Goal: Task Accomplishment & Management: Manage account settings

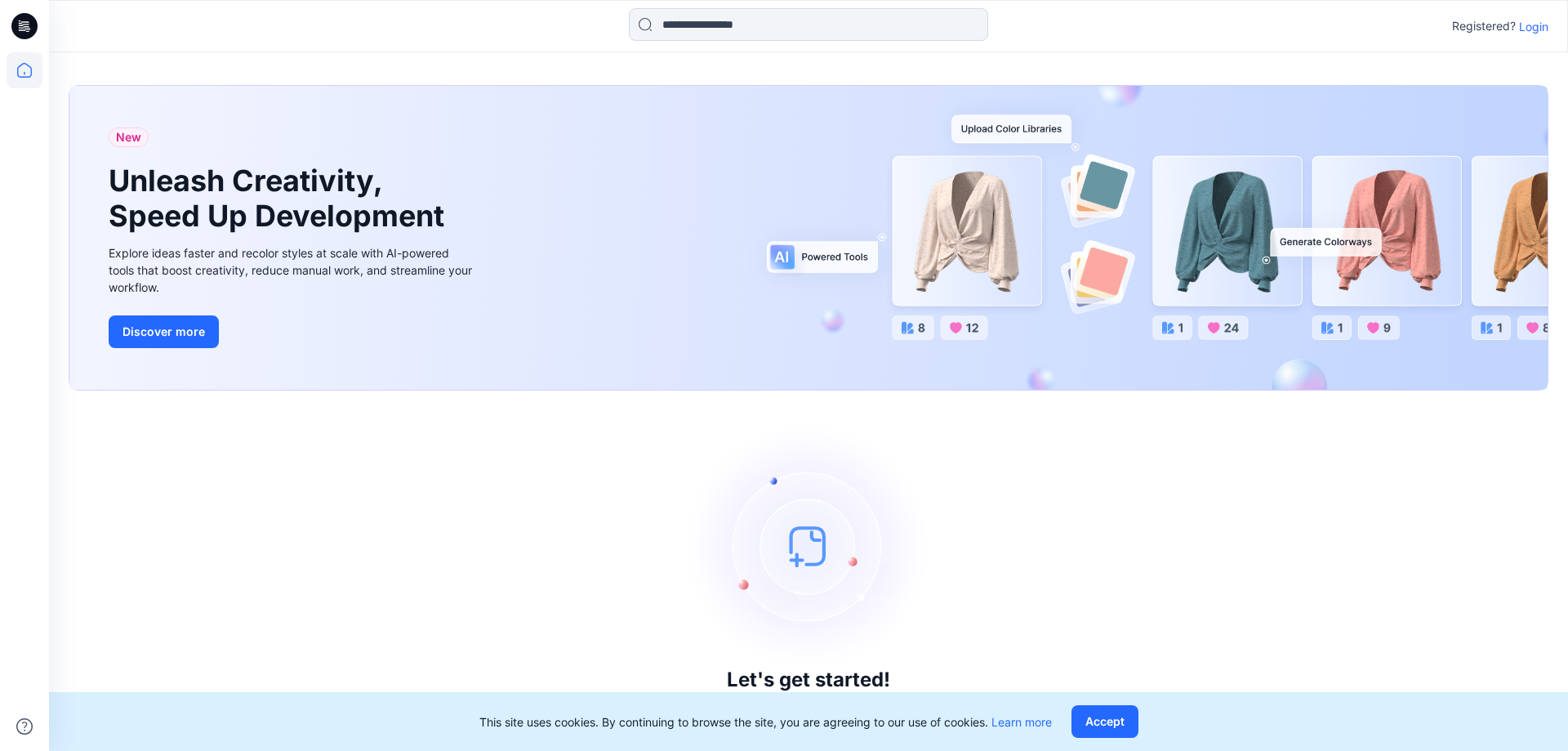
click at [902, 26] on p "Login" at bounding box center [1533, 27] width 29 height 17
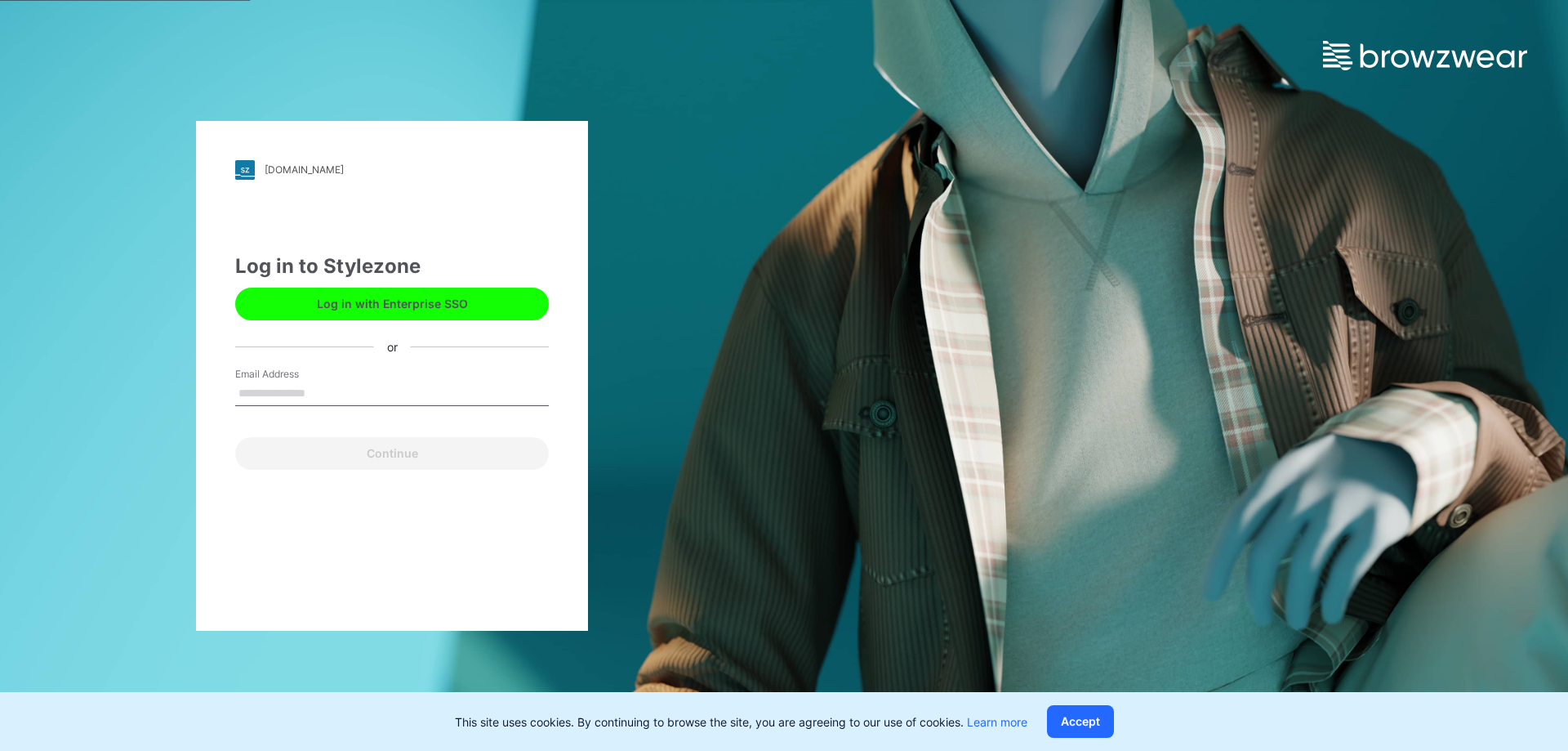
click at [392, 363] on div "Log in to Stylezone Log in with Enterprise SSO or Email Address Continue" at bounding box center [392, 360] width 314 height 218
click at [391, 380] on input "Email Address" at bounding box center [392, 394] width 314 height 25
type input "**********"
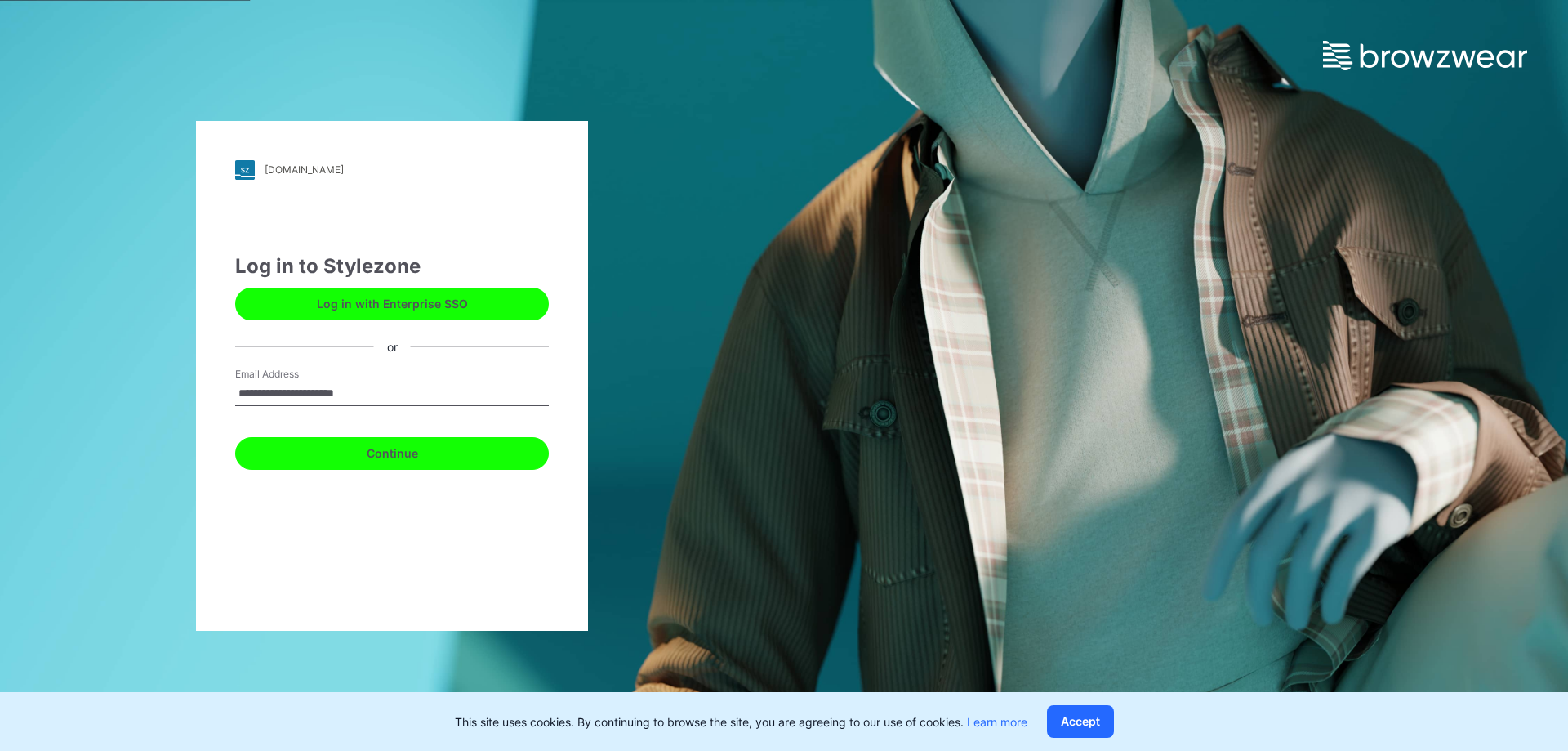
click at [477, 380] on button "Continue" at bounding box center [392, 453] width 314 height 32
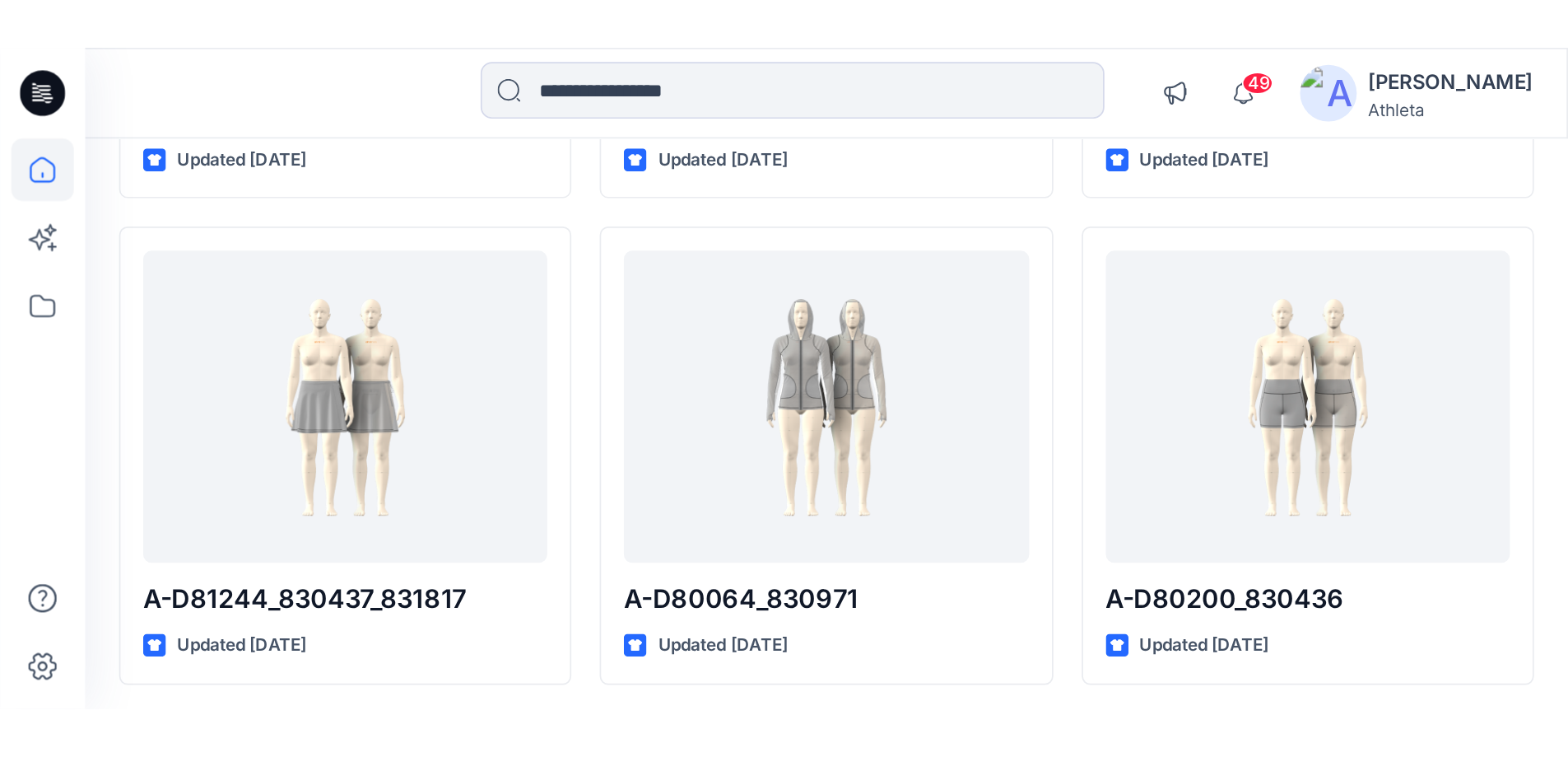
scroll to position [411, 0]
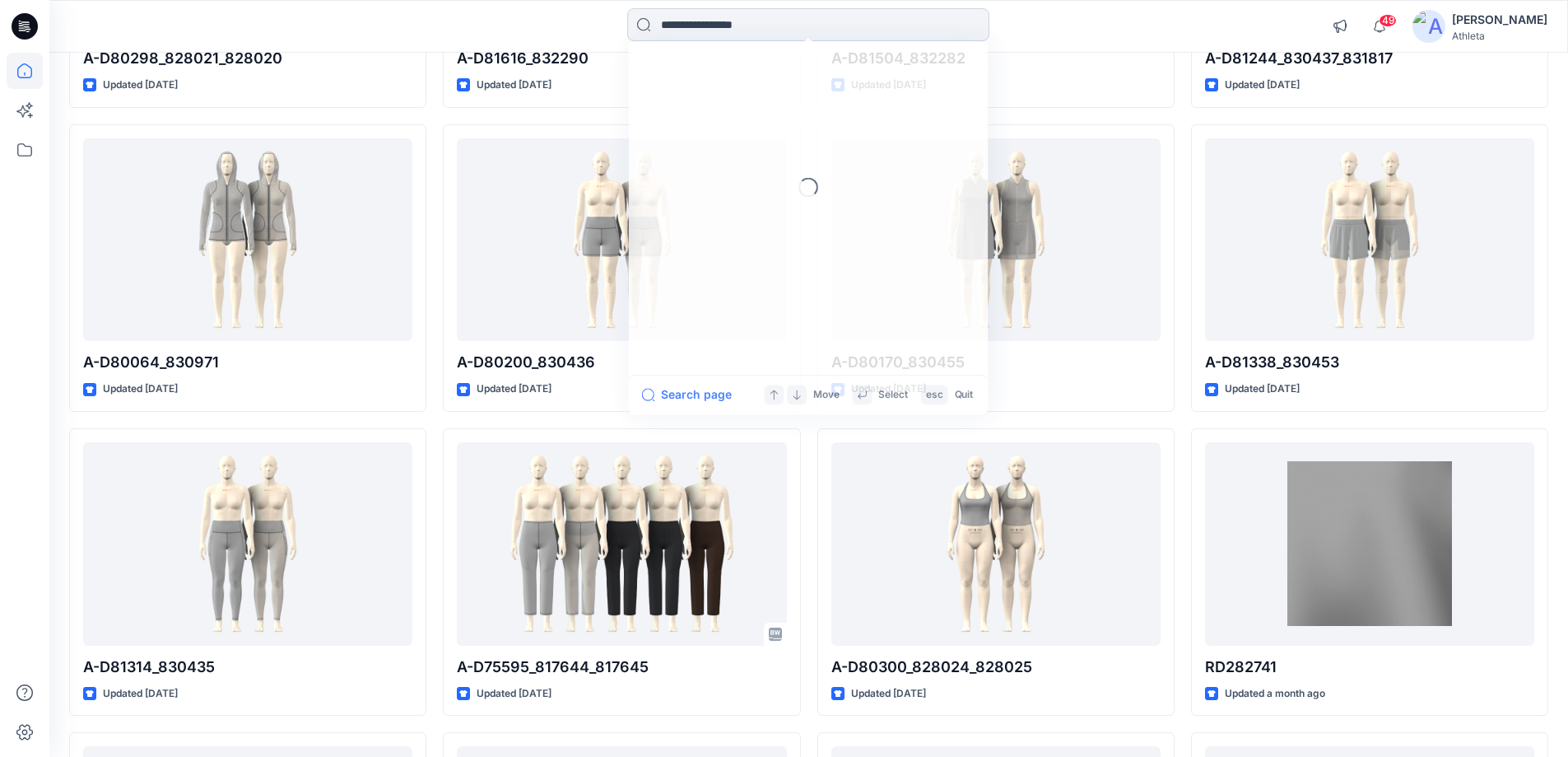
click at [807, 20] on input at bounding box center [808, 25] width 363 height 33
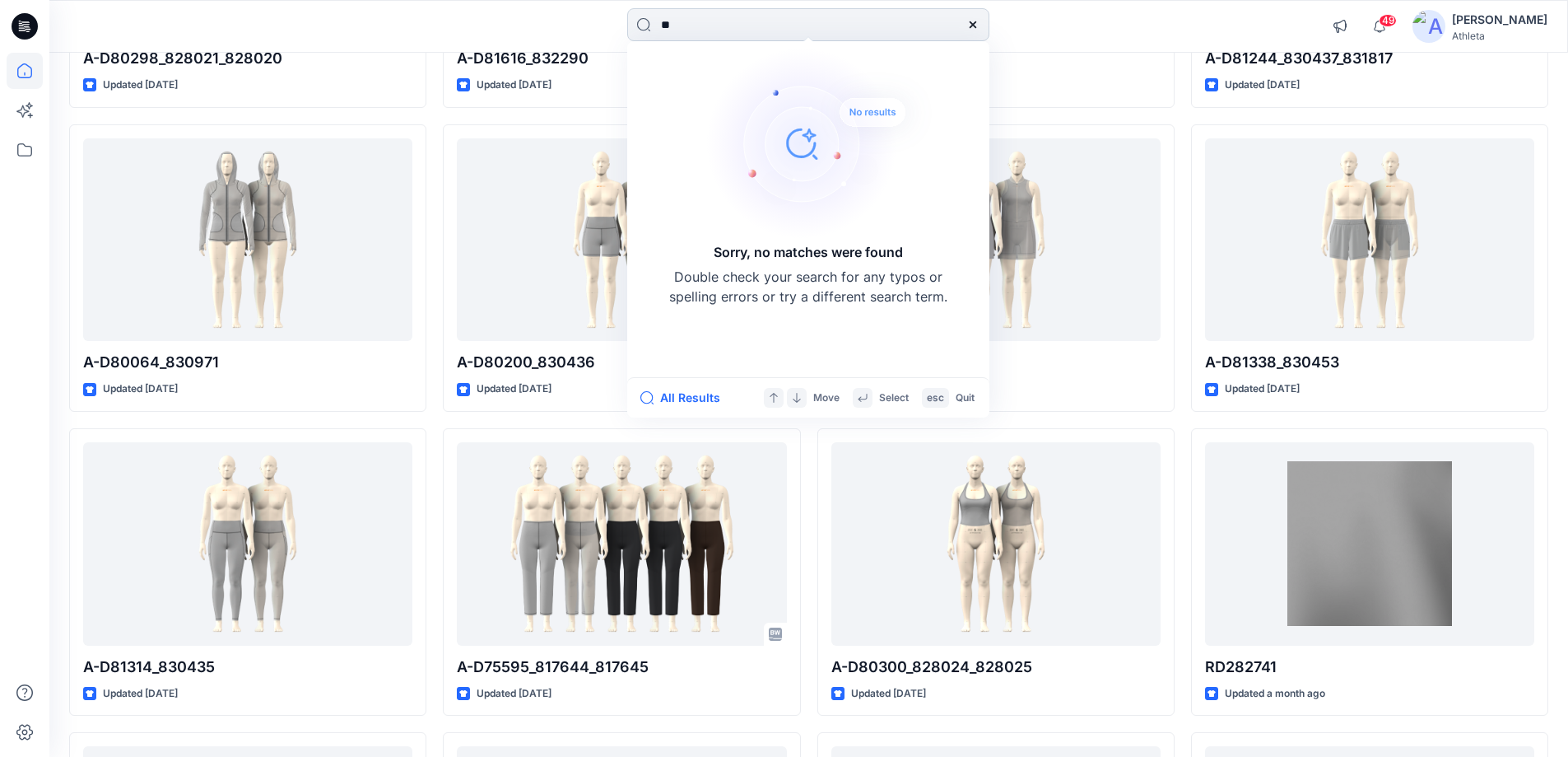
type input "*"
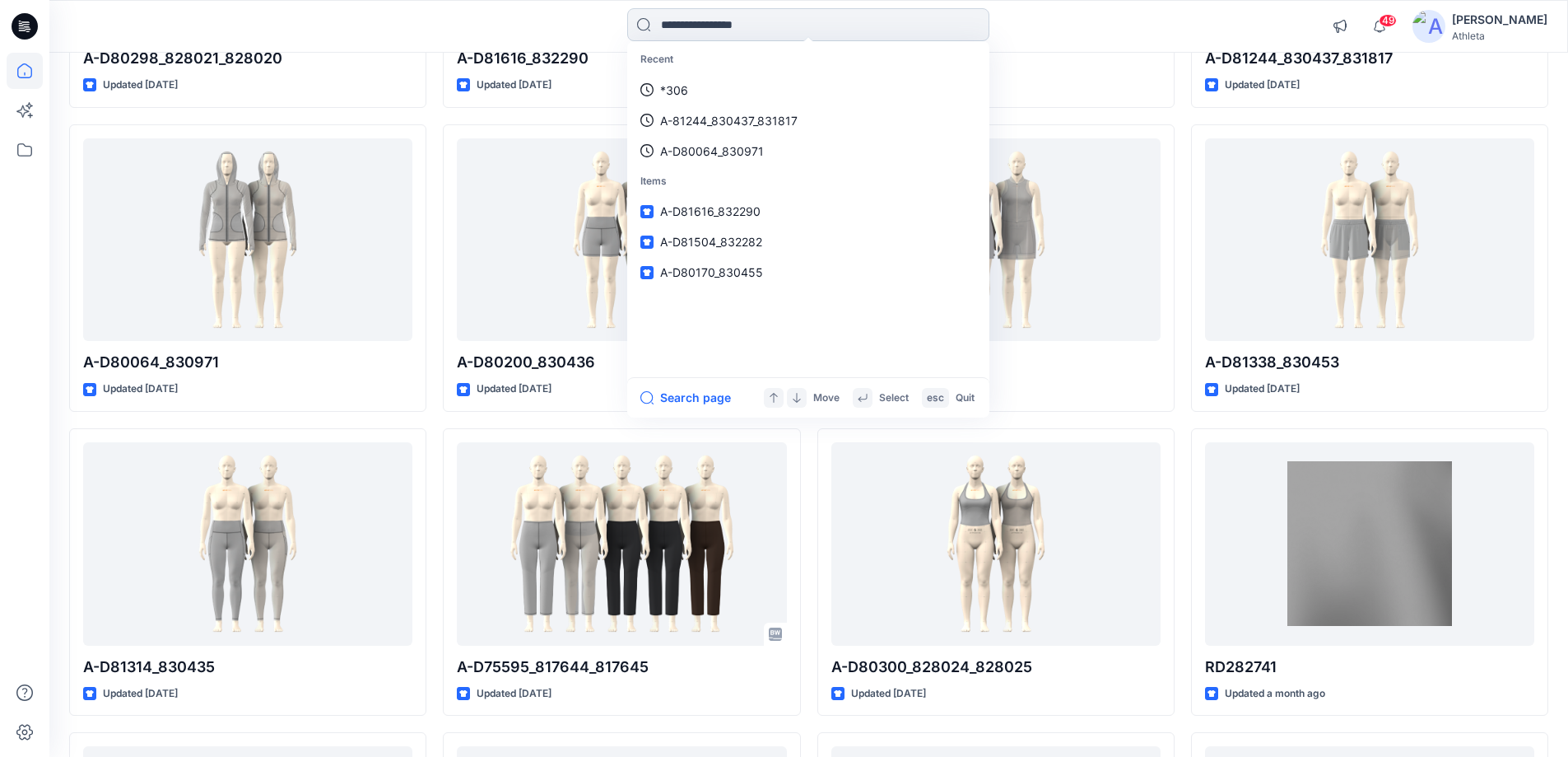
type input "*"
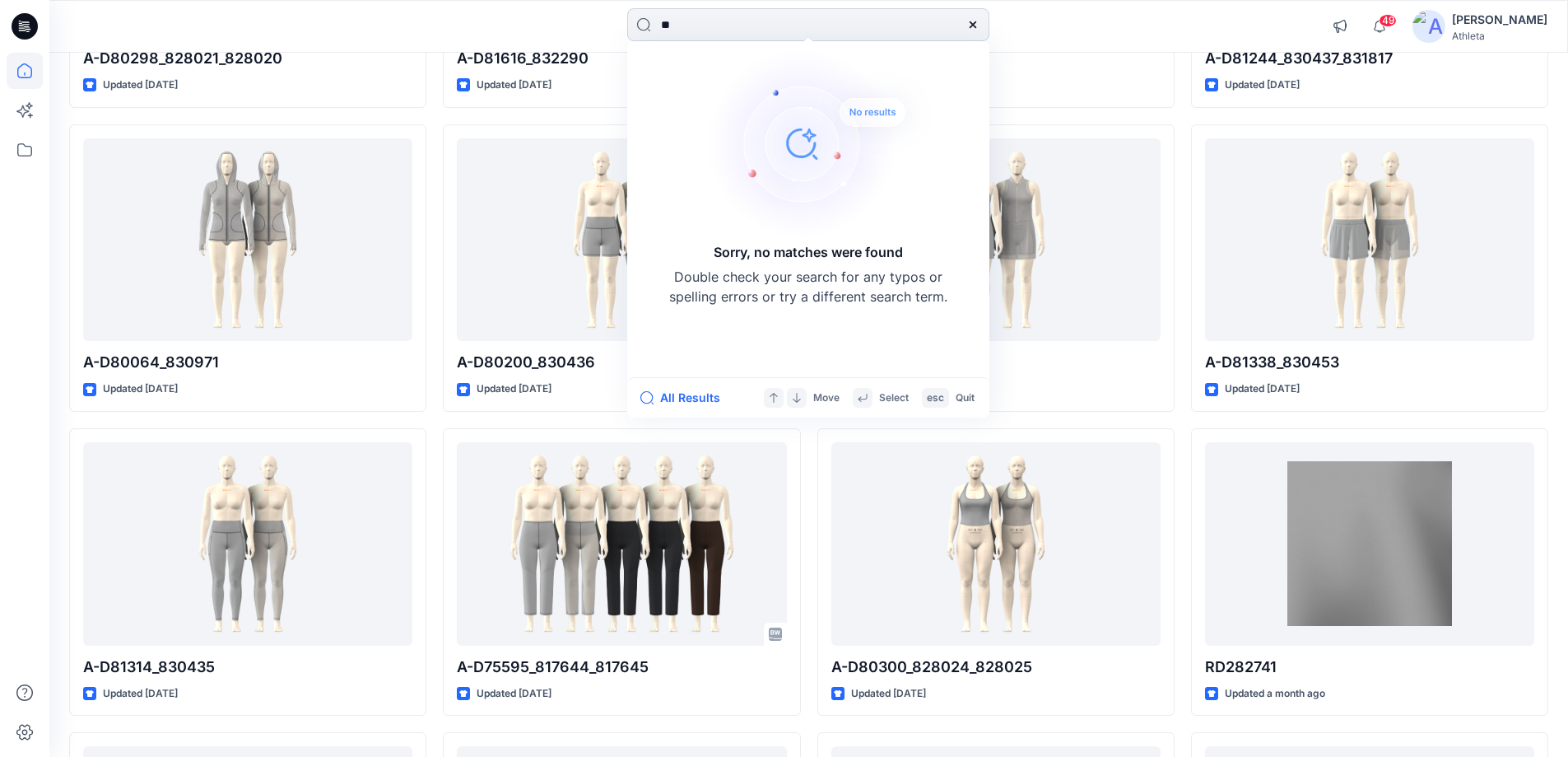
type input "*"
type input "******"
click at [968, 21] on icon at bounding box center [973, 25] width 13 height 13
click at [1027, 20] on div "Sorry, no matches were found Double check your search for any typos or spelling…" at bounding box center [807, 27] width 759 height 36
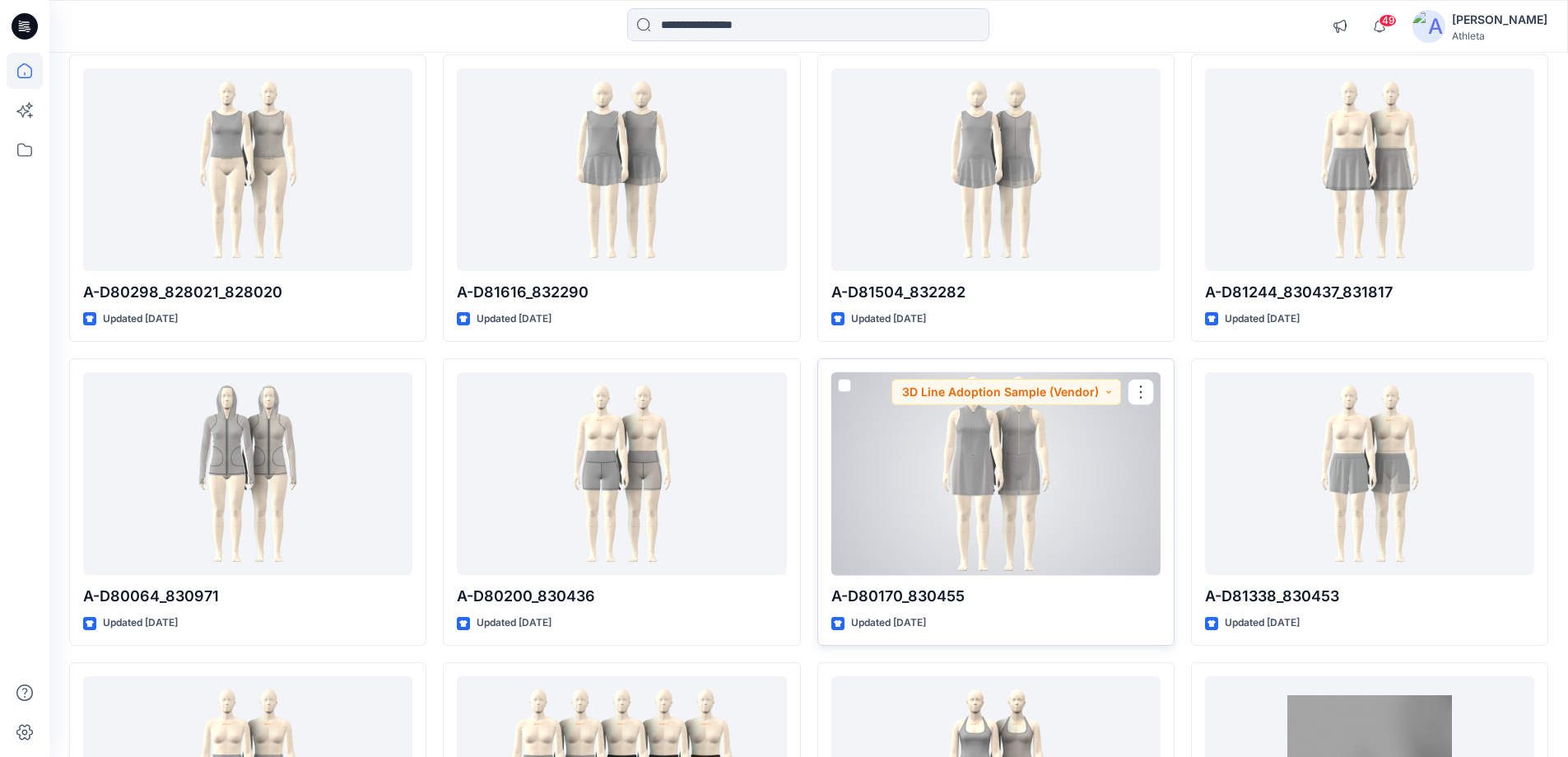
scroll to position [0, 0]
